Goal: Task Accomplishment & Management: Manage account settings

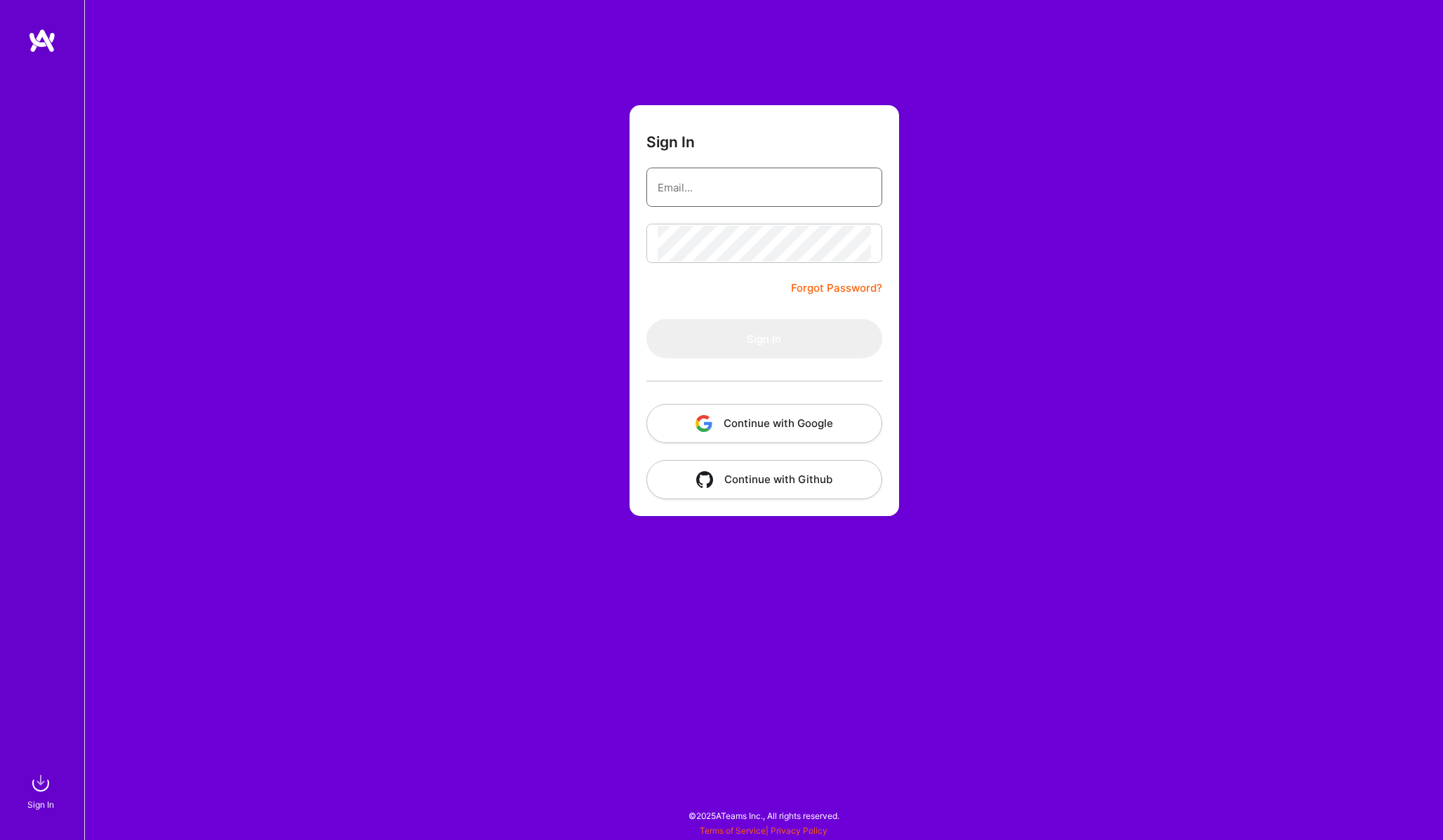
click at [709, 198] on input "email" at bounding box center [764, 188] width 213 height 36
click at [0, 833] on com-1password-button at bounding box center [0, 833] width 0 height 0
type input "[PERSON_NAME][EMAIL_ADDRESS][PERSON_NAME][DOMAIN_NAME]"
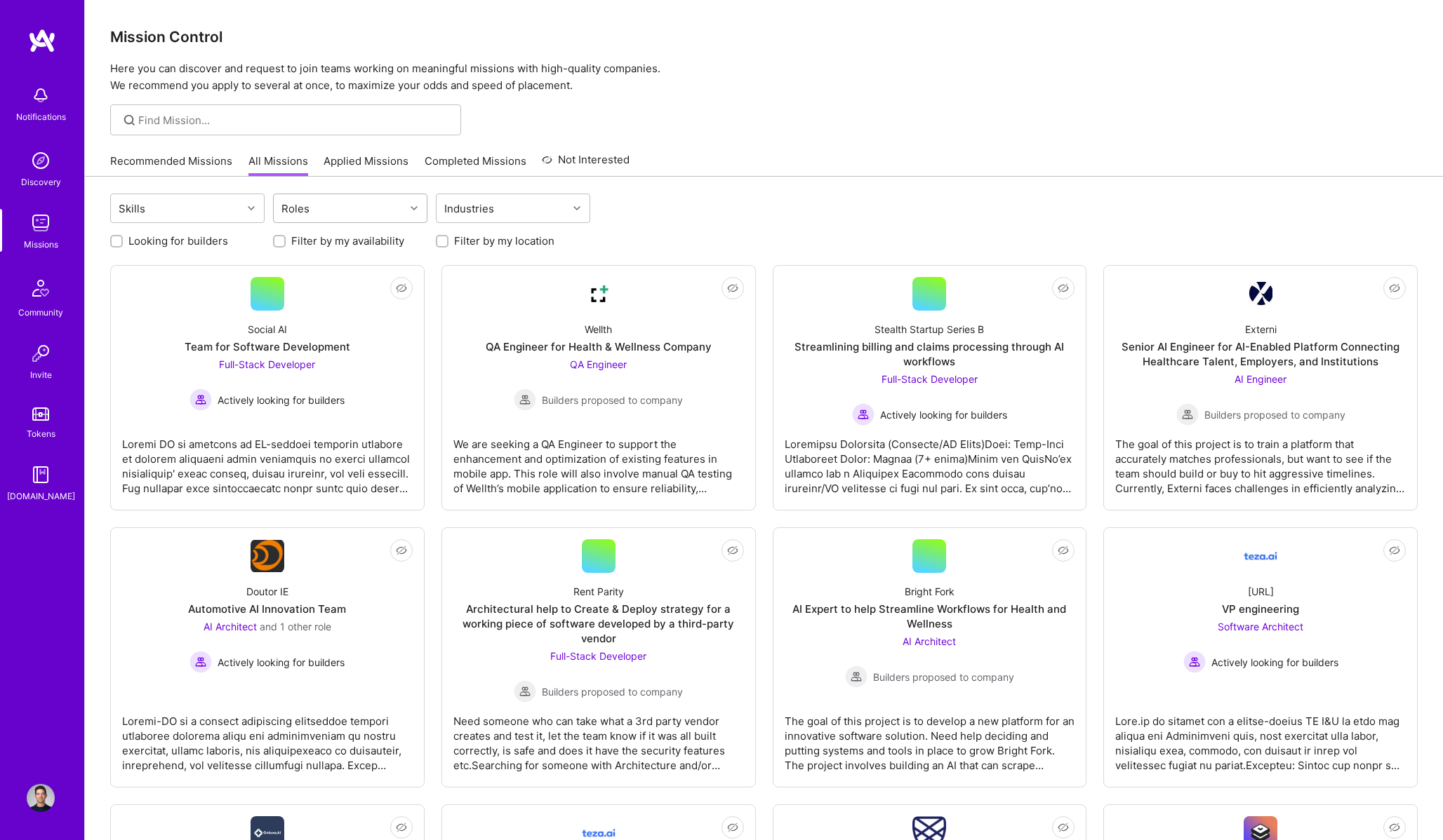
click at [315, 210] on div "Roles" at bounding box center [339, 208] width 131 height 28
click at [337, 292] on div "Product Manager" at bounding box center [350, 296] width 137 height 15
checkbox input "true"
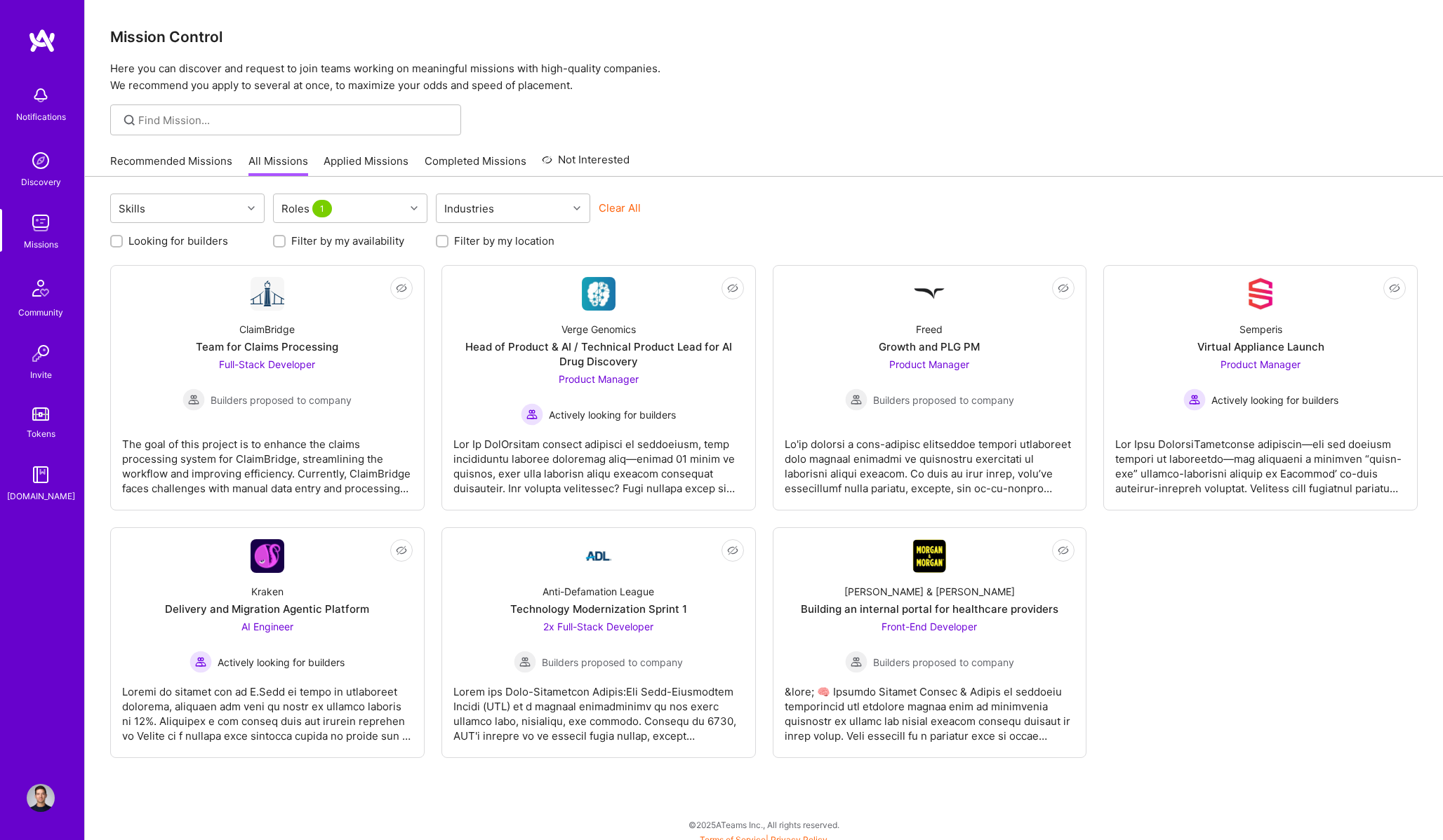
click at [865, 202] on div "Skills Roles 1 Industries Clear All" at bounding box center [764, 209] width 1308 height 33
